Goal: Transaction & Acquisition: Purchase product/service

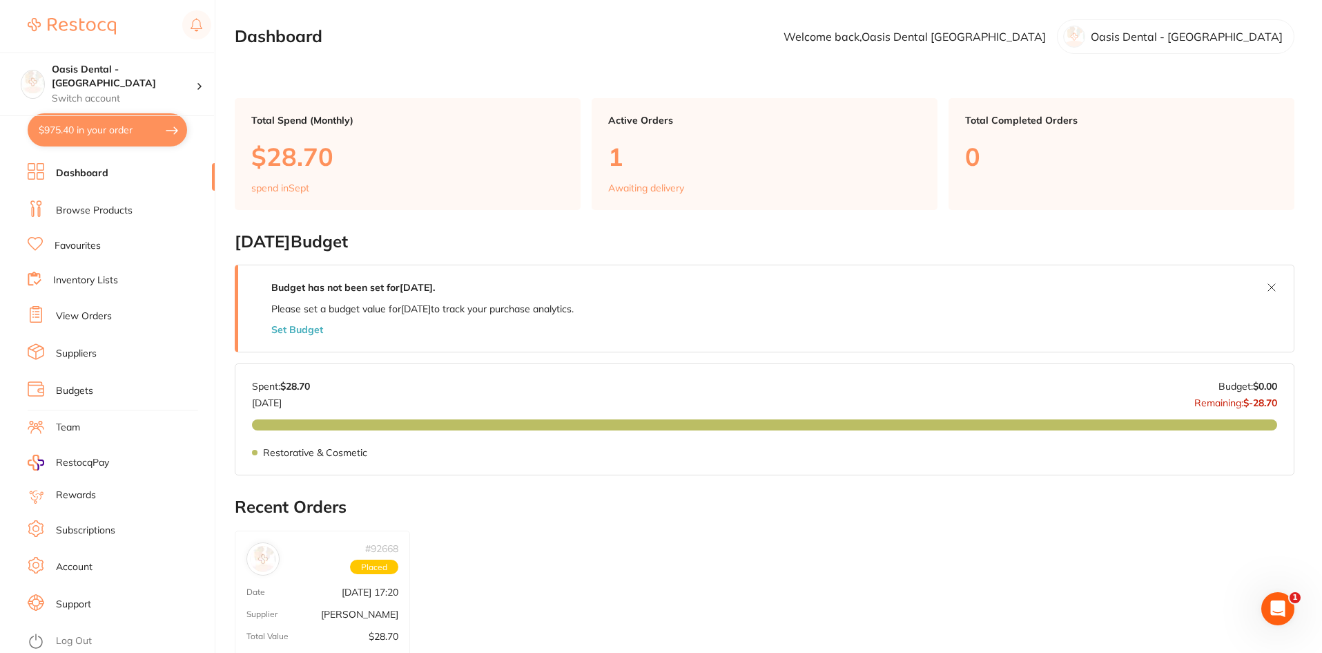
click at [110, 133] on button "$975.40 in your order" at bounding box center [108, 129] width 160 height 33
checkbox input "true"
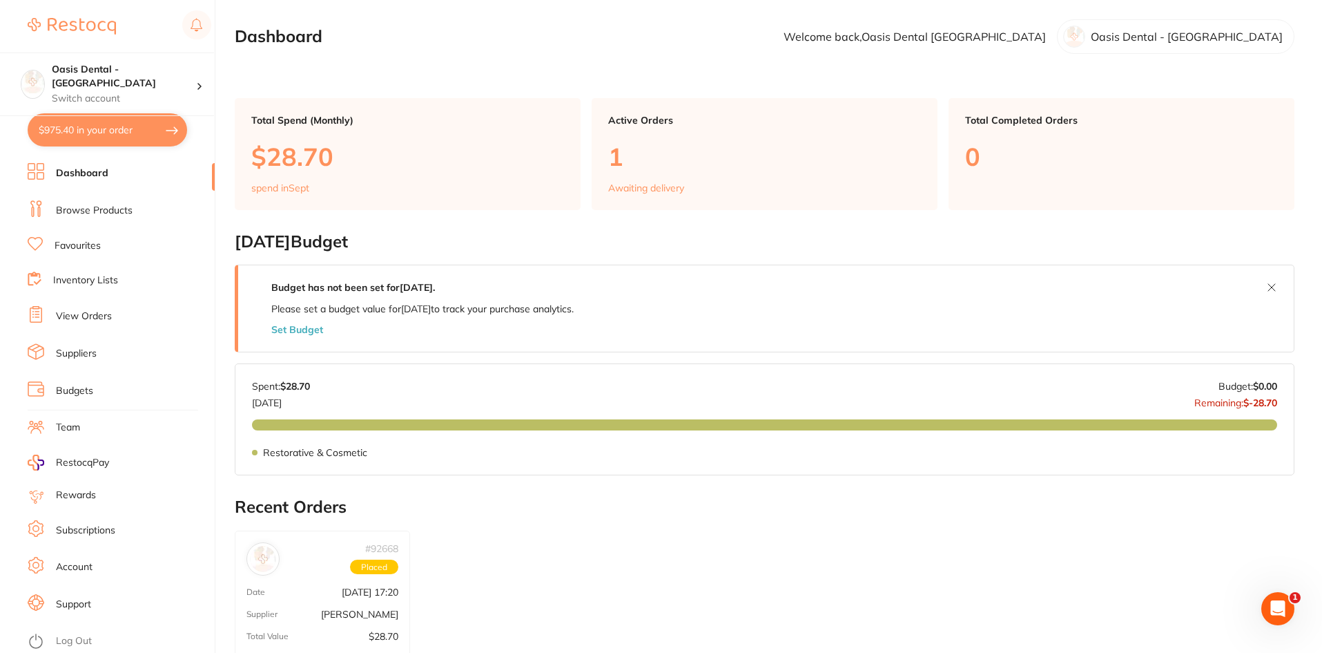
checkbox input "true"
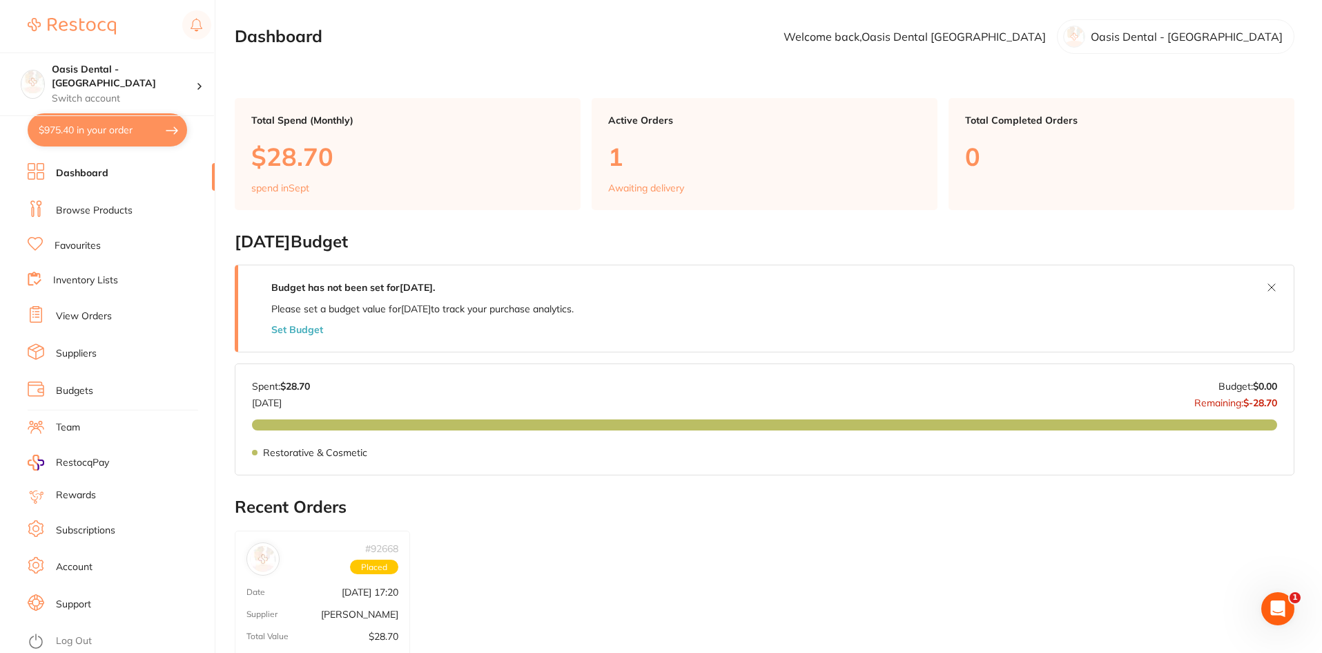
checkbox input "true"
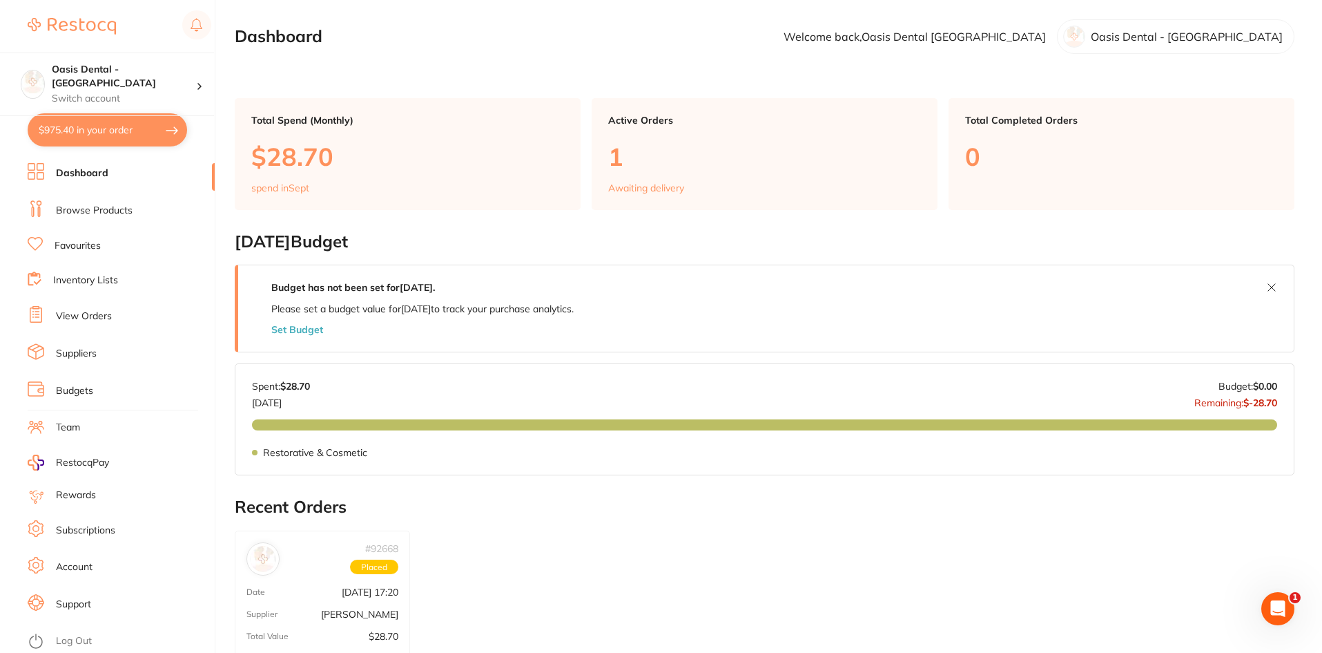
checkbox input "true"
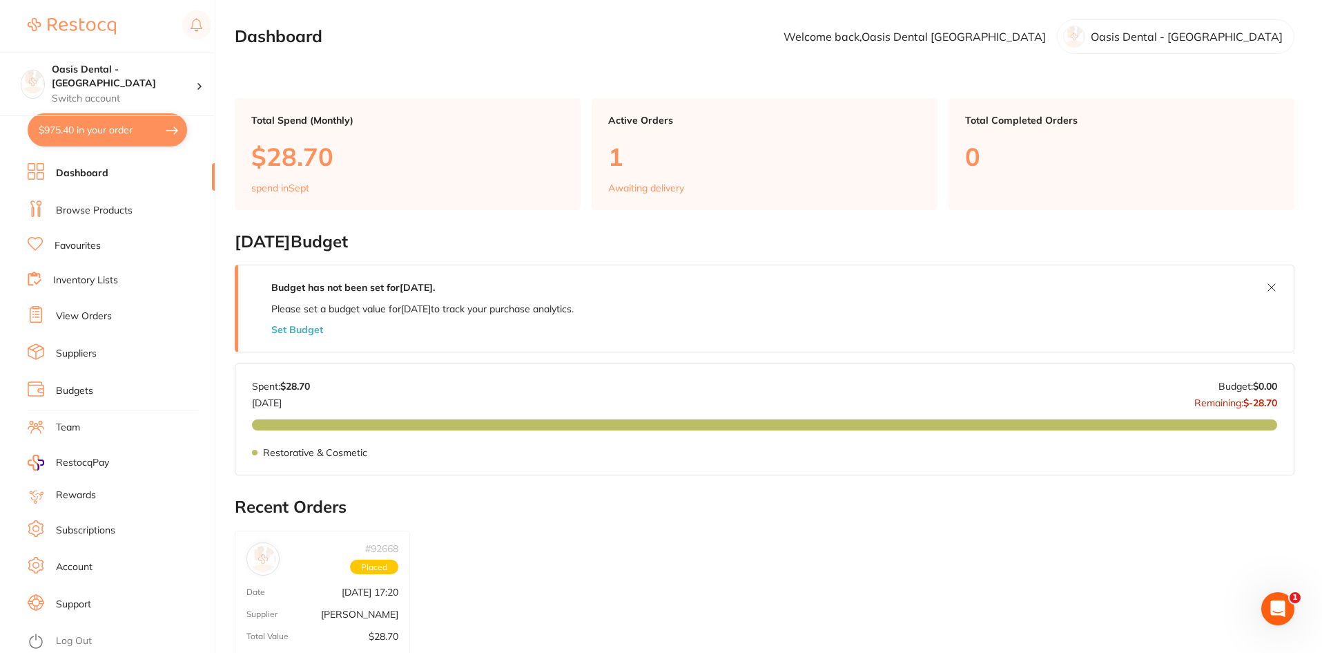
checkbox input "true"
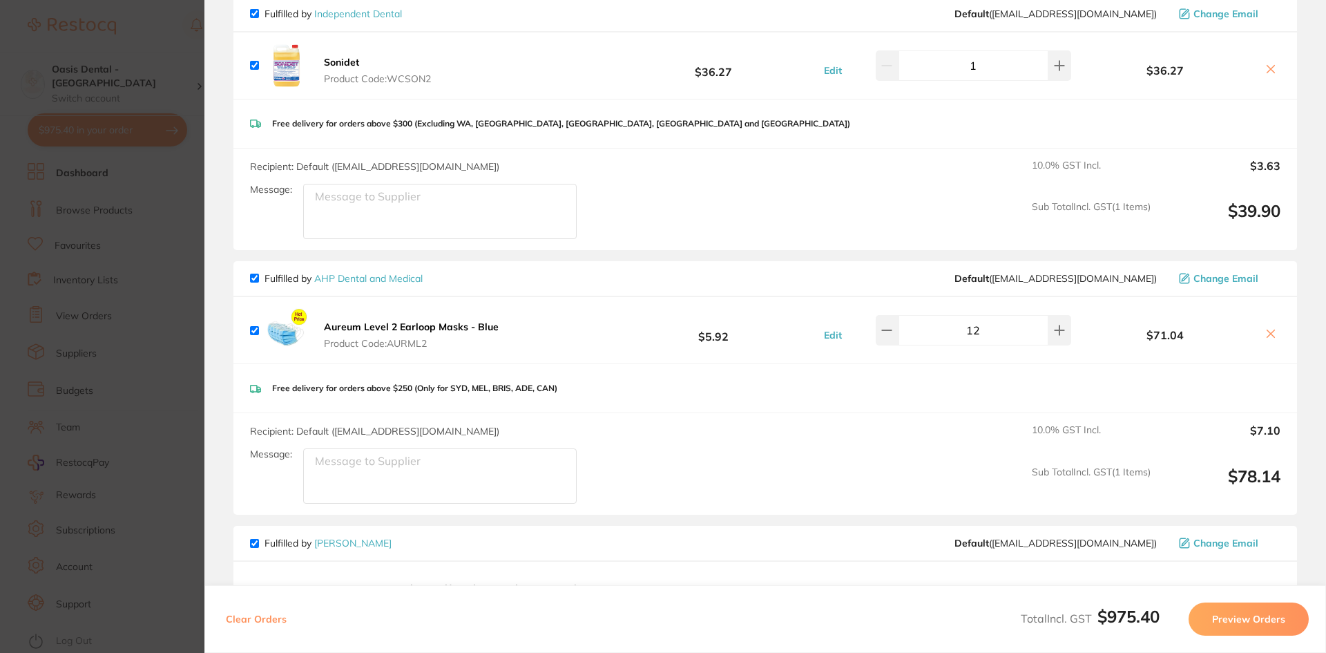
scroll to position [138, 0]
click at [1237, 616] on button "Preview Orders" at bounding box center [1248, 618] width 120 height 33
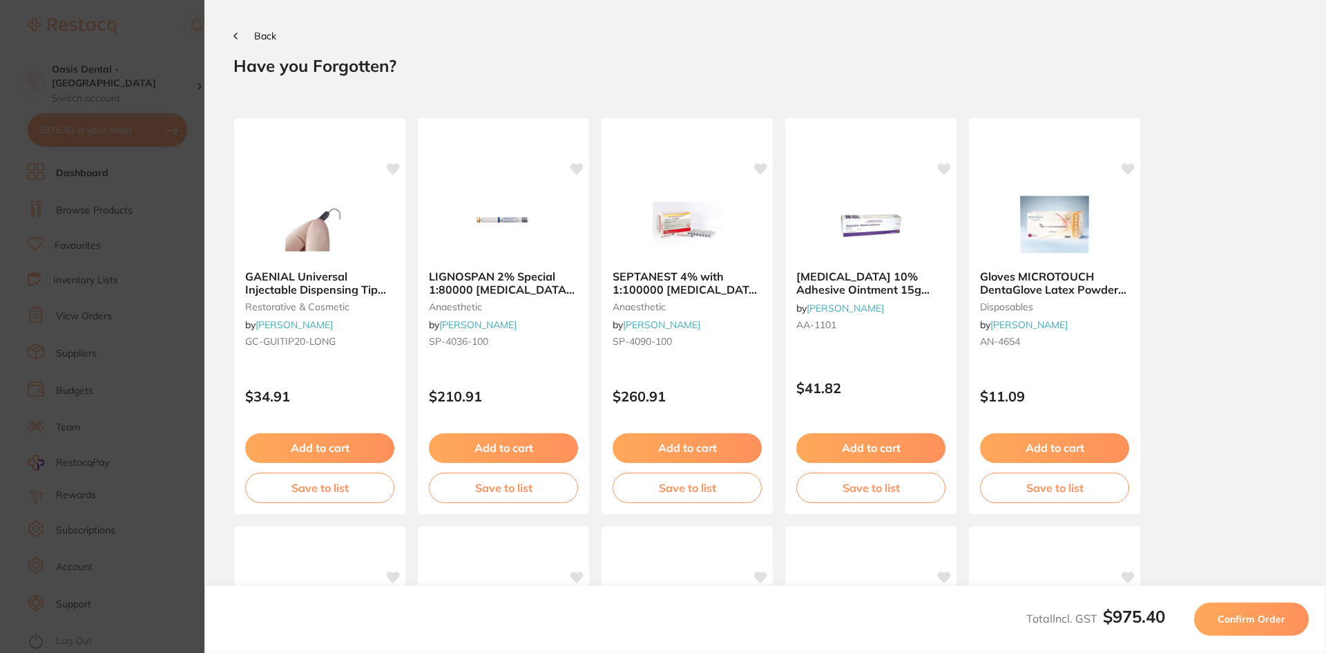
scroll to position [0, 0]
click at [1257, 609] on button "Confirm Order" at bounding box center [1251, 618] width 115 height 33
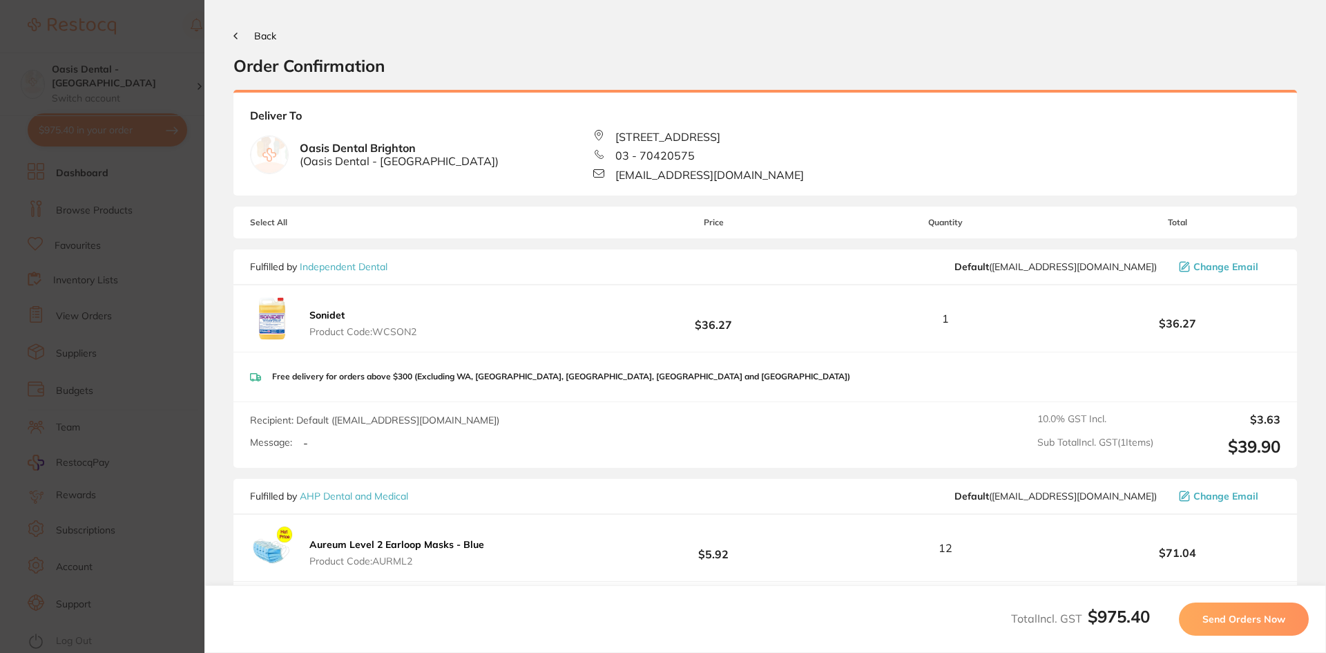
click at [1257, 610] on button "Send Orders Now" at bounding box center [1244, 618] width 130 height 33
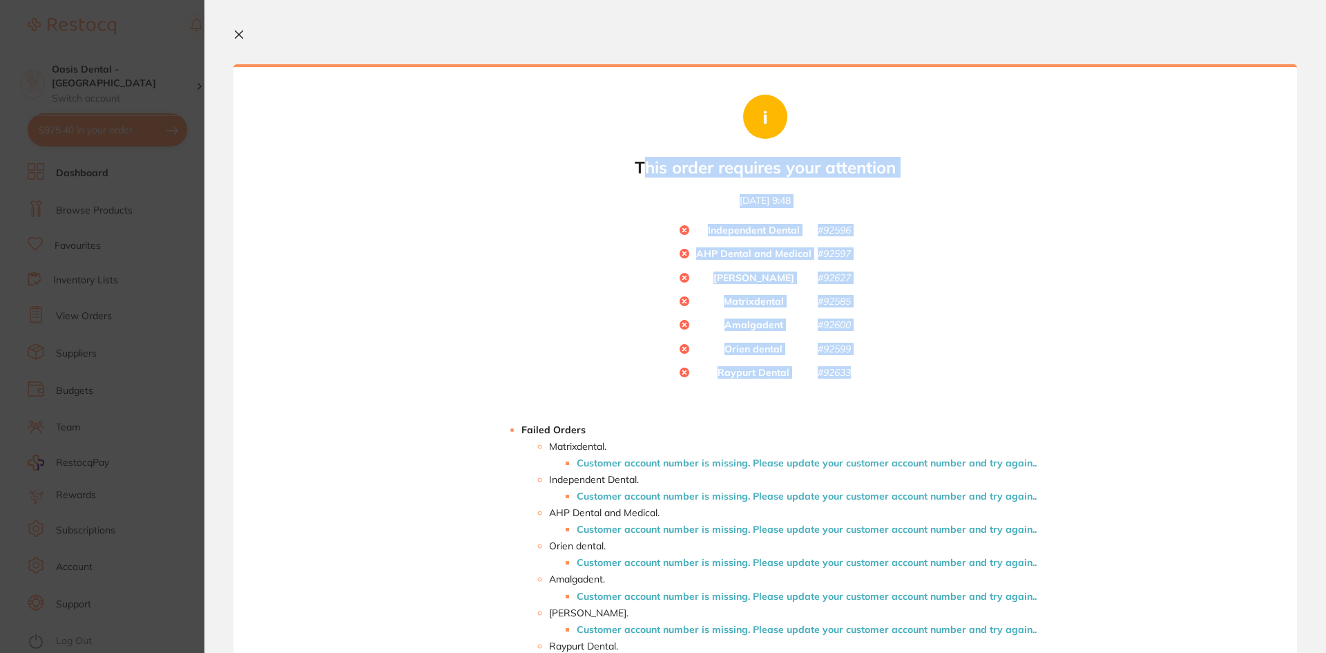
drag, startPoint x: 641, startPoint y: 172, endPoint x: 907, endPoint y: 414, distance: 359.8
click at [907, 414] on div "Your orders are being processed and we will notify you once we have placed the …" at bounding box center [764, 394] width 1063 height 660
click at [950, 386] on div "Your orders are being processed and we will notify you once we have placed the …" at bounding box center [764, 394] width 1063 height 660
drag, startPoint x: 810, startPoint y: 396, endPoint x: 661, endPoint y: 131, distance: 304.5
click at [638, 134] on div "Your orders are being processed and we will notify you once we have placed the …" at bounding box center [764, 394] width 1063 height 660
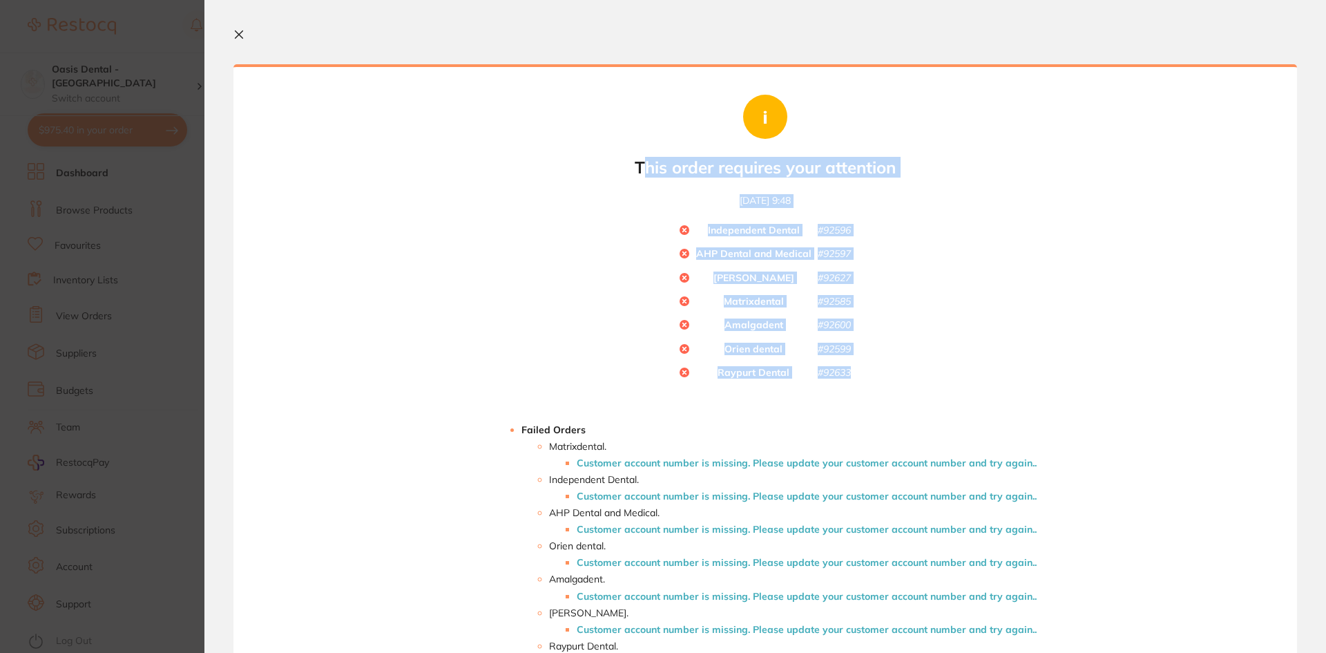
click at [1228, 401] on div "Your orders are being processed and we will notify you once we have placed the …" at bounding box center [764, 394] width 1063 height 660
click at [979, 262] on div "Your orders are being processed and we will notify you once we have placed the …" at bounding box center [764, 394] width 1063 height 660
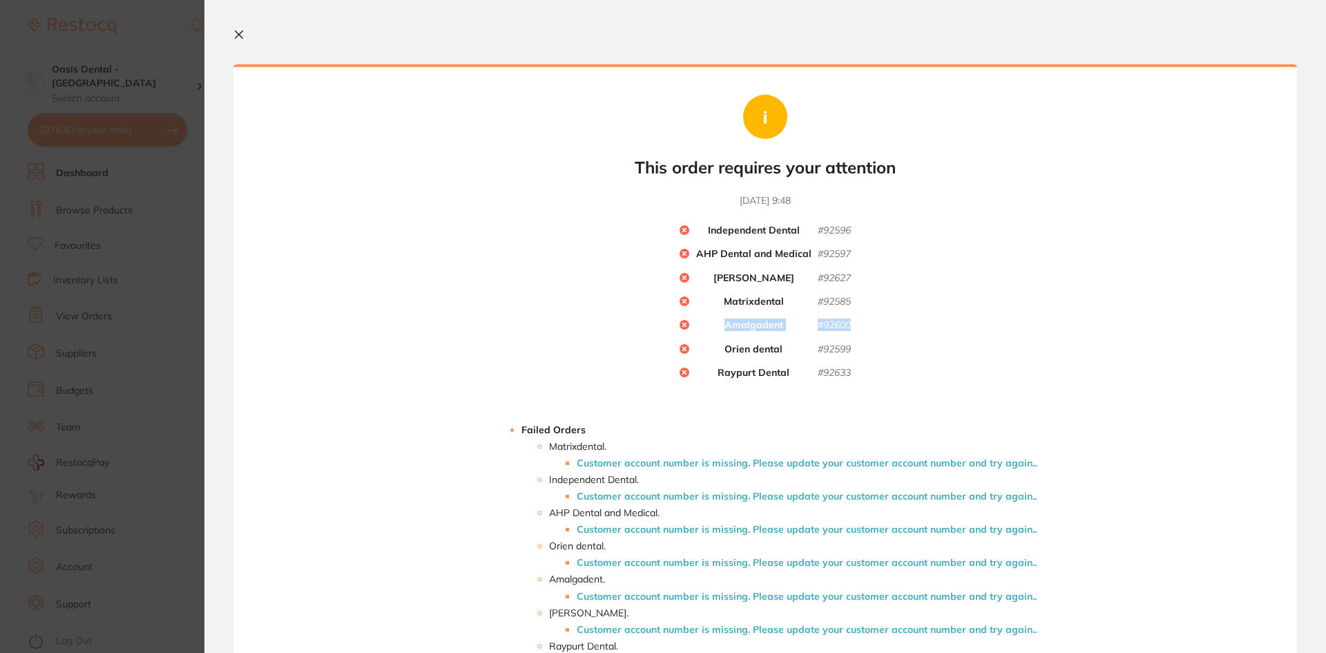
drag, startPoint x: 779, startPoint y: 327, endPoint x: 666, endPoint y: 329, distance: 113.2
click at [666, 329] on div "Your orders are being processed and we will notify you once we have placed the …" at bounding box center [764, 394] width 1063 height 660
click at [969, 370] on div "Your orders are being processed and we will notify you once we have placed the …" at bounding box center [764, 394] width 1063 height 660
drag, startPoint x: 864, startPoint y: 329, endPoint x: 722, endPoint y: 326, distance: 141.6
click at [722, 326] on div "Your orders are being processed and we will notify you once we have placed the …" at bounding box center [764, 394] width 1063 height 660
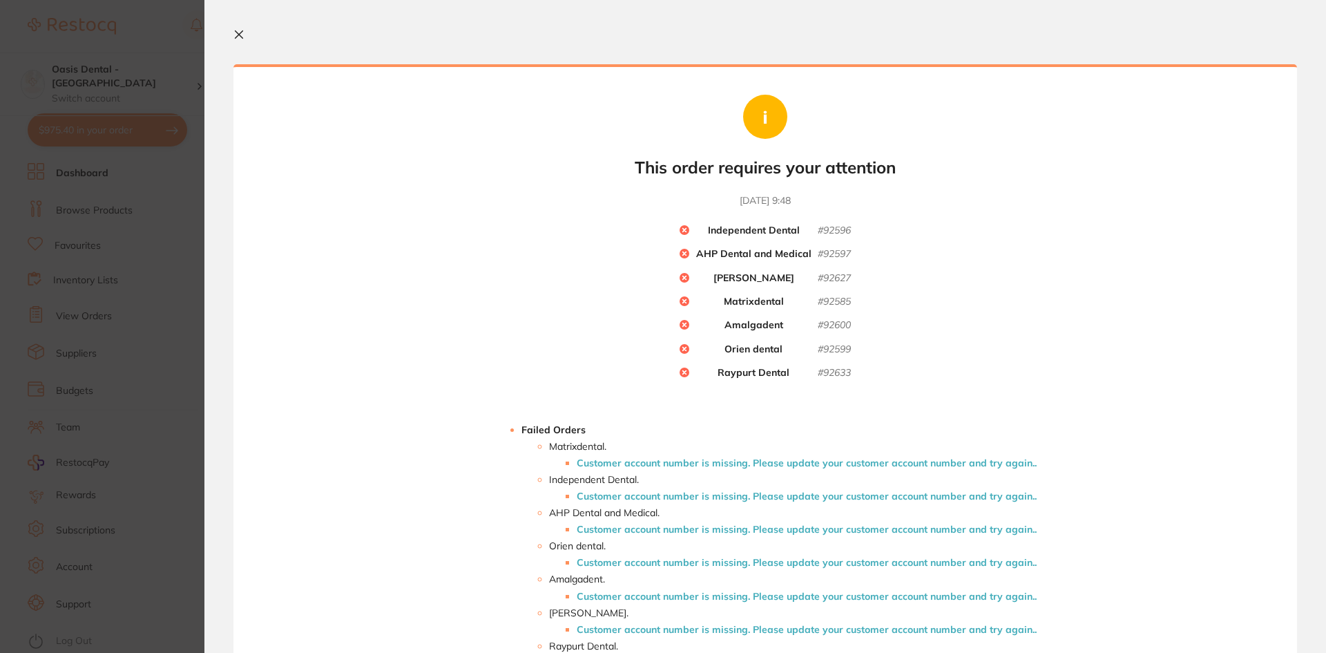
click at [925, 350] on div "Your orders are being processed and we will notify you once we have placed the …" at bounding box center [764, 394] width 1063 height 660
drag, startPoint x: 852, startPoint y: 327, endPoint x: 719, endPoint y: 328, distance: 133.3
click at [718, 328] on div "Your orders are being processed and we will notify you once we have placed the …" at bounding box center [764, 394] width 1063 height 660
click at [975, 356] on div "Your orders are being processed and we will notify you once we have placed the …" at bounding box center [764, 394] width 1063 height 660
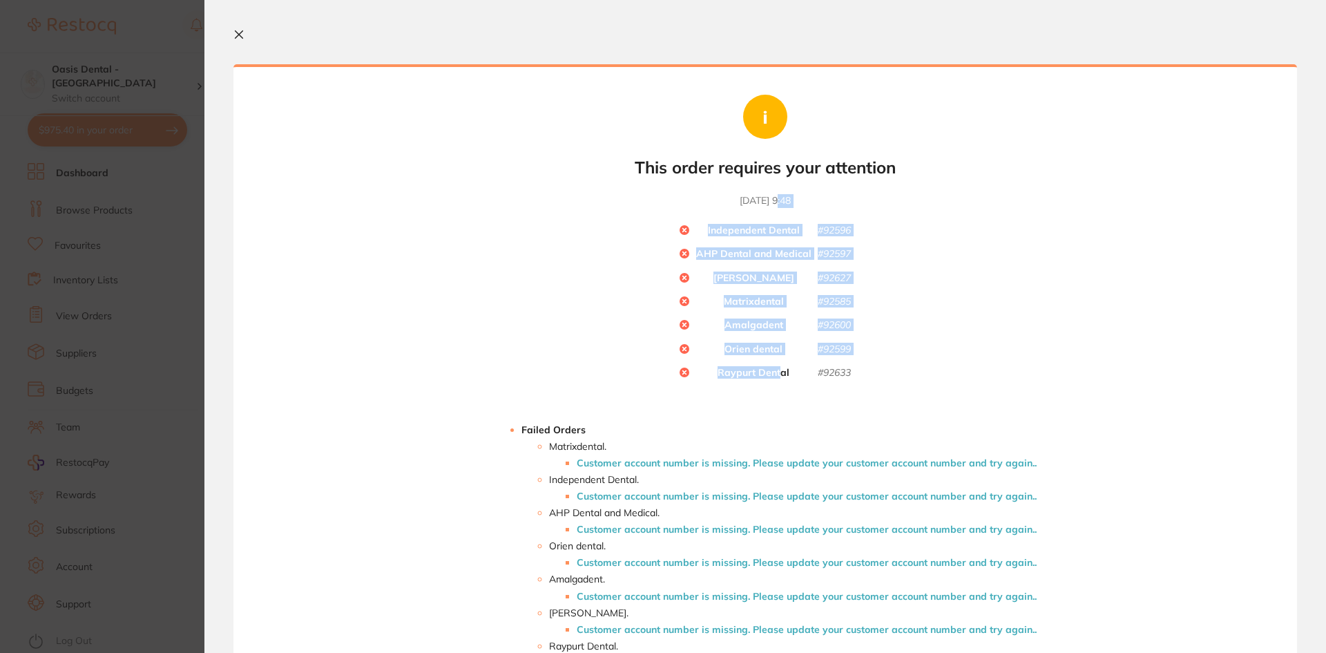
drag, startPoint x: 764, startPoint y: 216, endPoint x: 969, endPoint y: 368, distance: 255.2
click at [782, 380] on div "Your orders are being processed and we will notify you once we have placed the …" at bounding box center [764, 394] width 1063 height 660
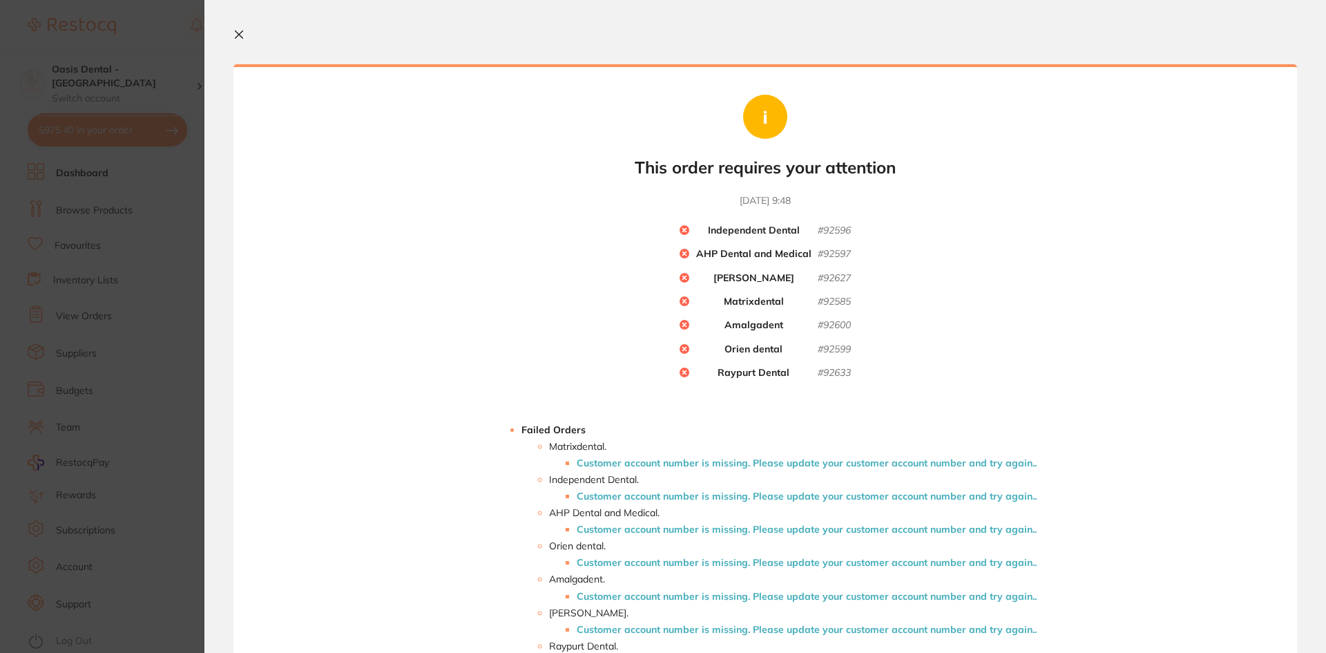
click at [1047, 368] on div "Your orders are being processed and we will notify you once we have placed the …" at bounding box center [764, 394] width 1063 height 660
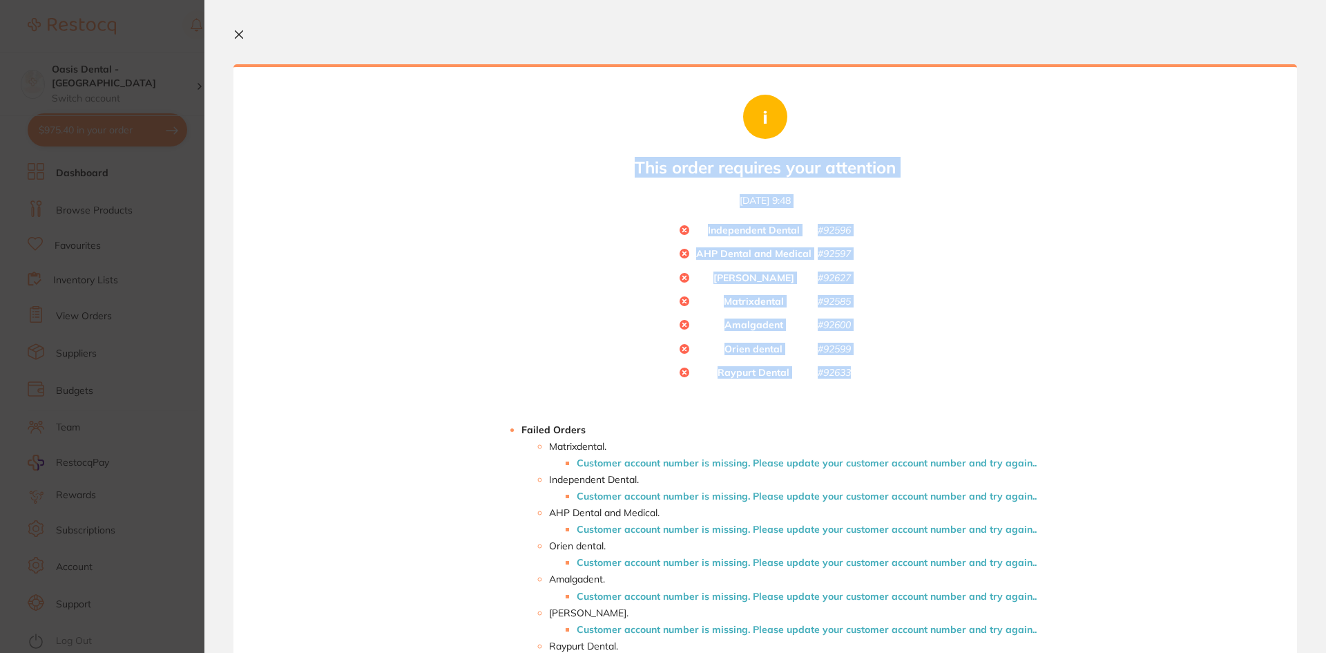
drag, startPoint x: 823, startPoint y: 374, endPoint x: 572, endPoint y: 215, distance: 297.1
click at [572, 215] on div "Your orders are being processed and we will notify you once we have placed the …" at bounding box center [764, 394] width 1063 height 660
click at [1041, 365] on div "Your orders are being processed and we will notify you once we have placed the …" at bounding box center [764, 394] width 1063 height 660
drag, startPoint x: 884, startPoint y: 394, endPoint x: 651, endPoint y: 230, distance: 284.9
click at [650, 230] on div "Your orders are being processed and we will notify you once we have placed the …" at bounding box center [764, 394] width 1063 height 660
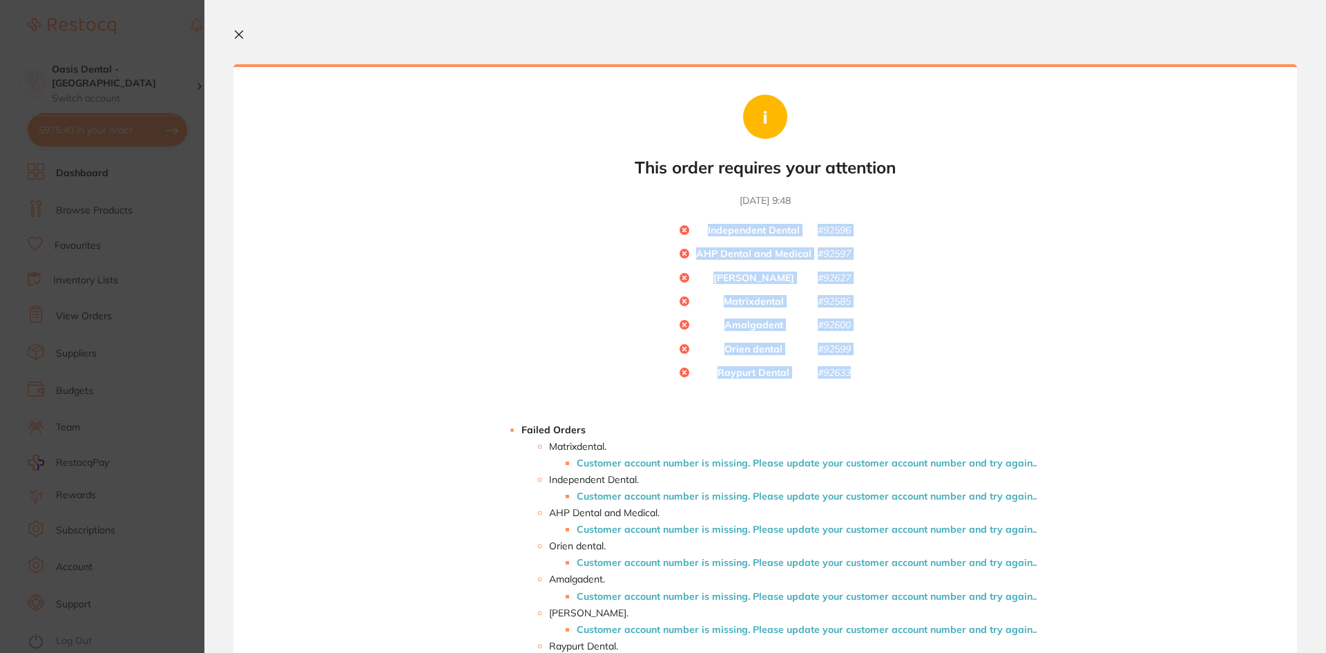
click at [917, 285] on div "Your orders are being processed and we will notify you once we have placed the …" at bounding box center [764, 394] width 1063 height 660
